Goal: Transaction & Acquisition: Purchase product/service

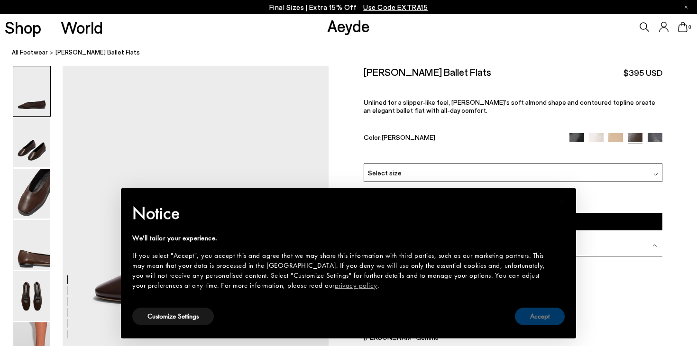
click at [527, 317] on button "Accept" at bounding box center [540, 317] width 50 height 18
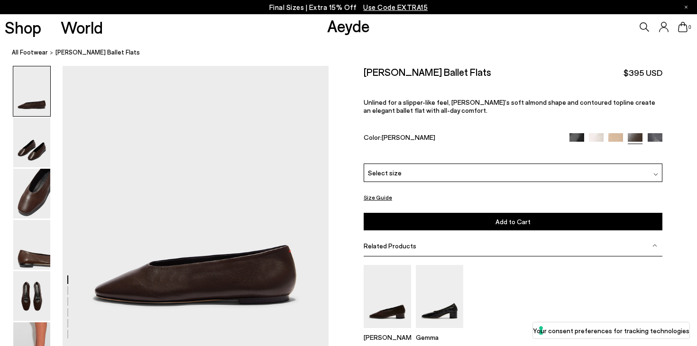
click at [508, 164] on div "Select size" at bounding box center [513, 173] width 299 height 18
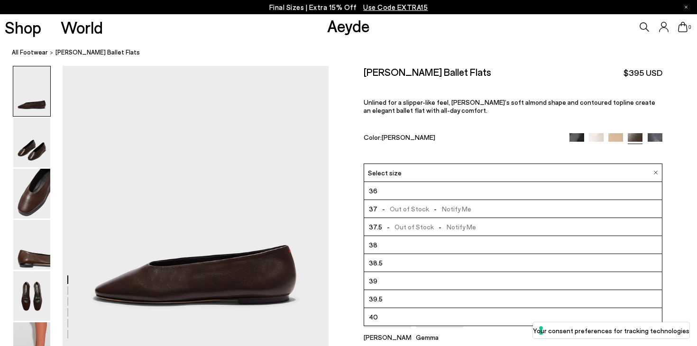
click at [423, 308] on li "40" at bounding box center [513, 317] width 298 height 18
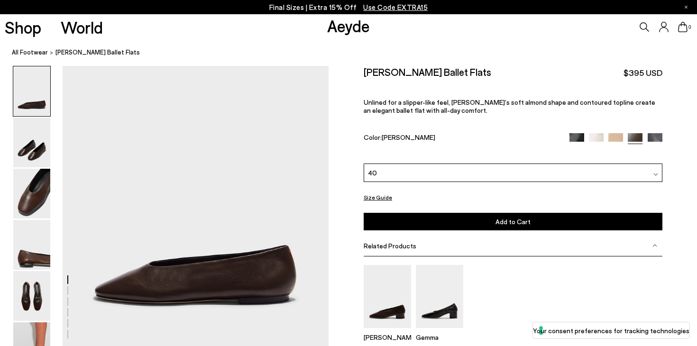
click at [422, 164] on div "40" at bounding box center [513, 173] width 299 height 18
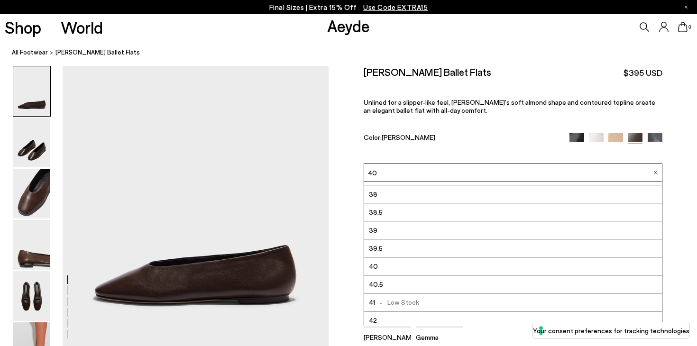
scroll to position [54, 0]
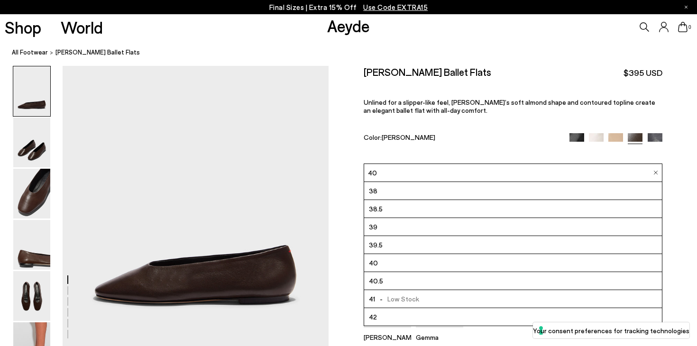
click at [430, 133] on div "Color: [PERSON_NAME]" at bounding box center [462, 138] width 196 height 11
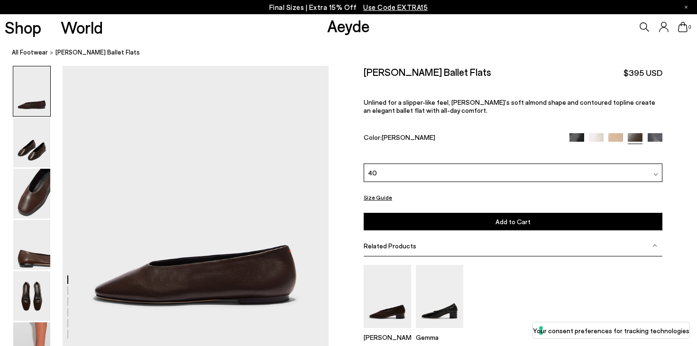
click at [415, 213] on button "Add to Cart Select a Size First" at bounding box center [513, 222] width 299 height 18
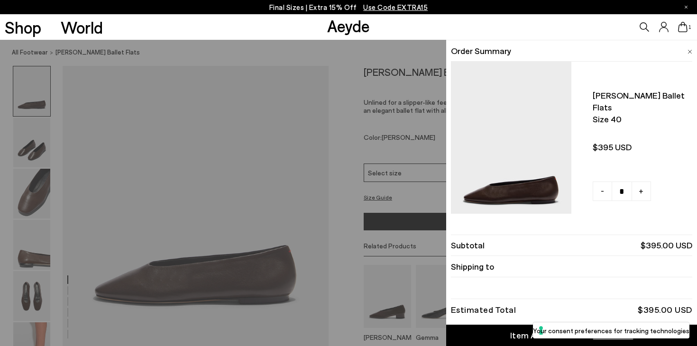
scroll to position [15, 0]
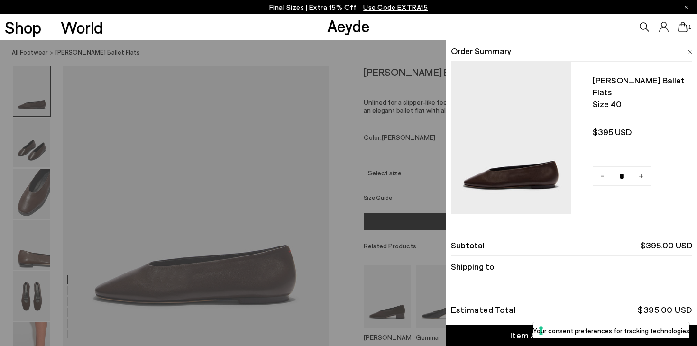
click at [687, 28] on icon at bounding box center [682, 27] width 9 height 10
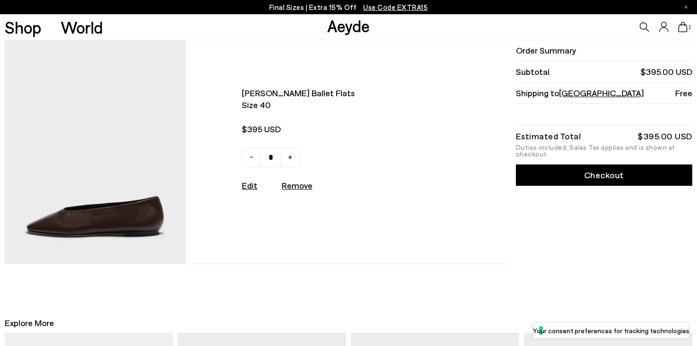
click at [551, 172] on link "Checkout" at bounding box center [604, 175] width 176 height 21
